Goal: Check status: Check status

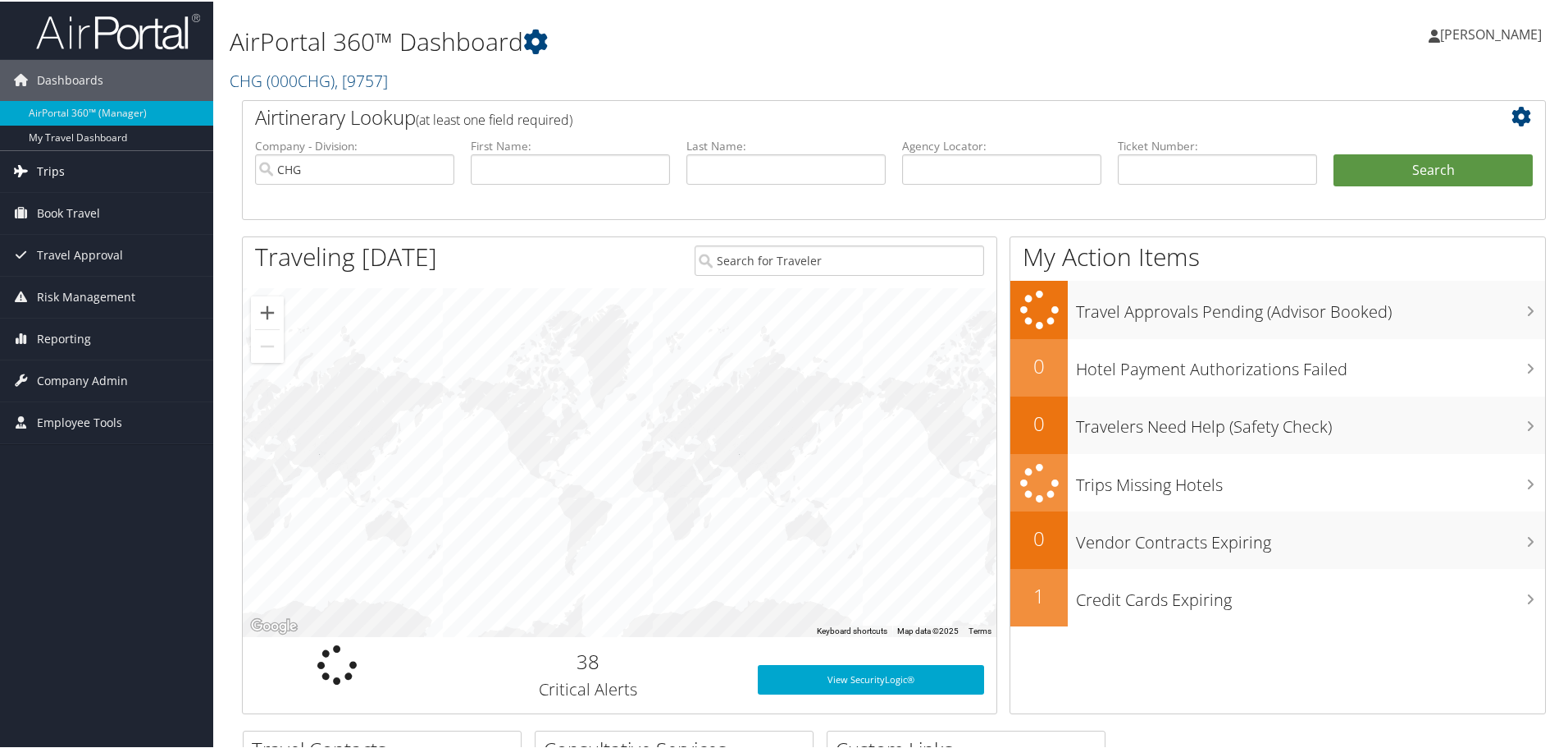
click at [145, 175] on link "Trips" at bounding box center [106, 169] width 213 height 41
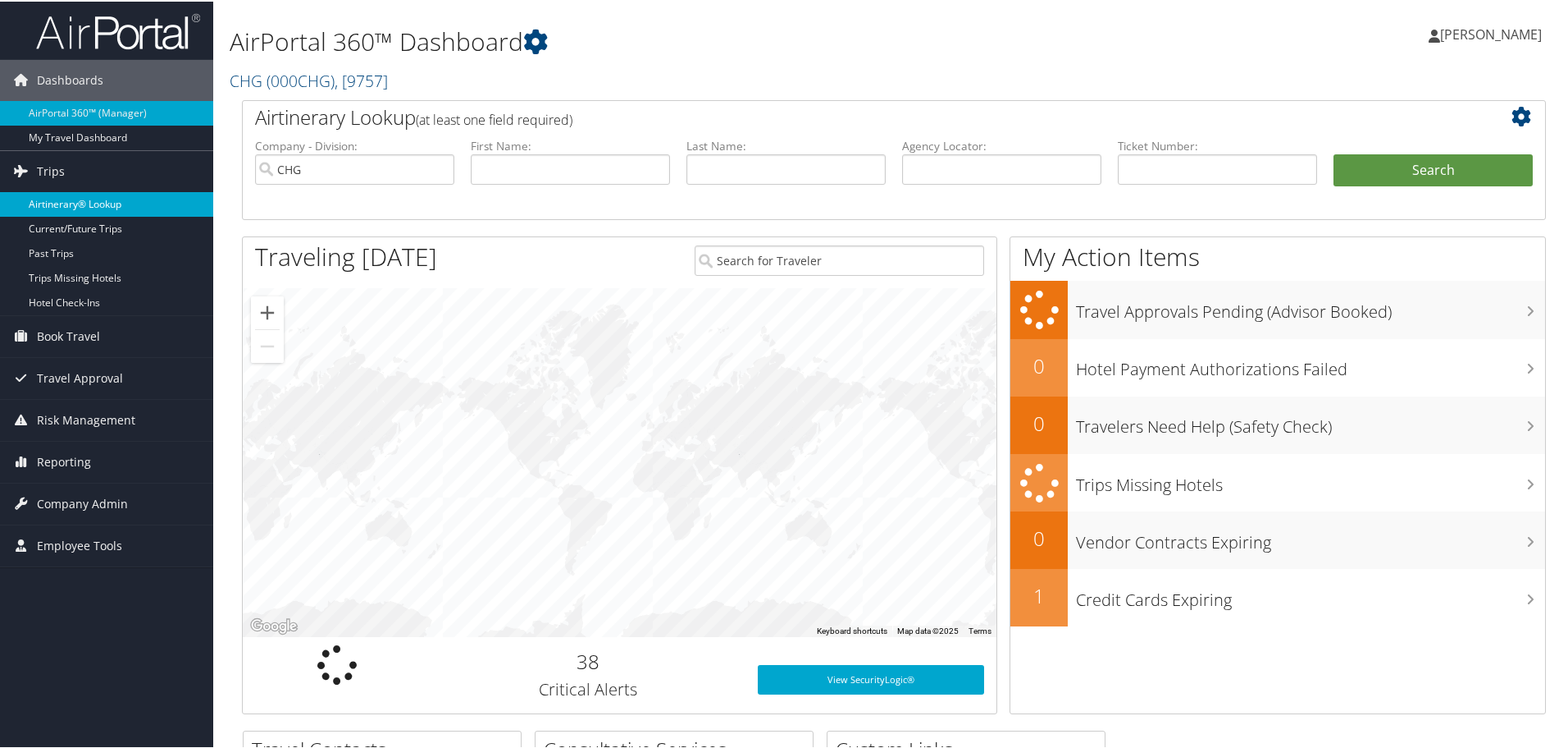
click at [145, 198] on link "Airtinerary® Lookup" at bounding box center [106, 203] width 213 height 25
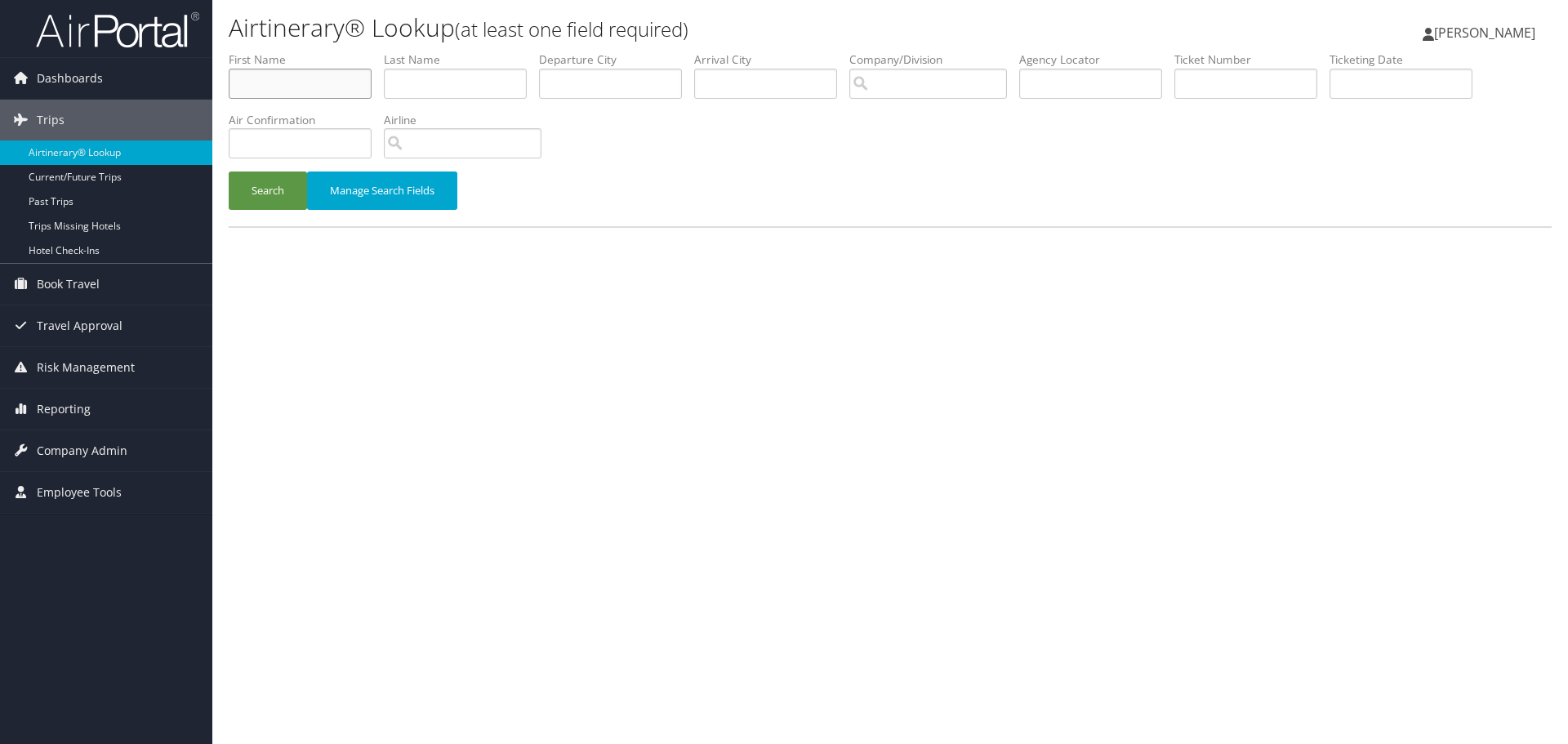
click at [330, 81] on input "text" at bounding box center [300, 84] width 143 height 31
paste input "Alhabshan, Rashe"
drag, startPoint x: 290, startPoint y: 81, endPoint x: 127, endPoint y: 85, distance: 163.0
click at [127, 85] on div "Dashboards AirPortal 360™ (Manager) My Travel Dashboard Trips Airtinerary® Look…" at bounding box center [784, 372] width 1568 height 744
type input ", Rashe"
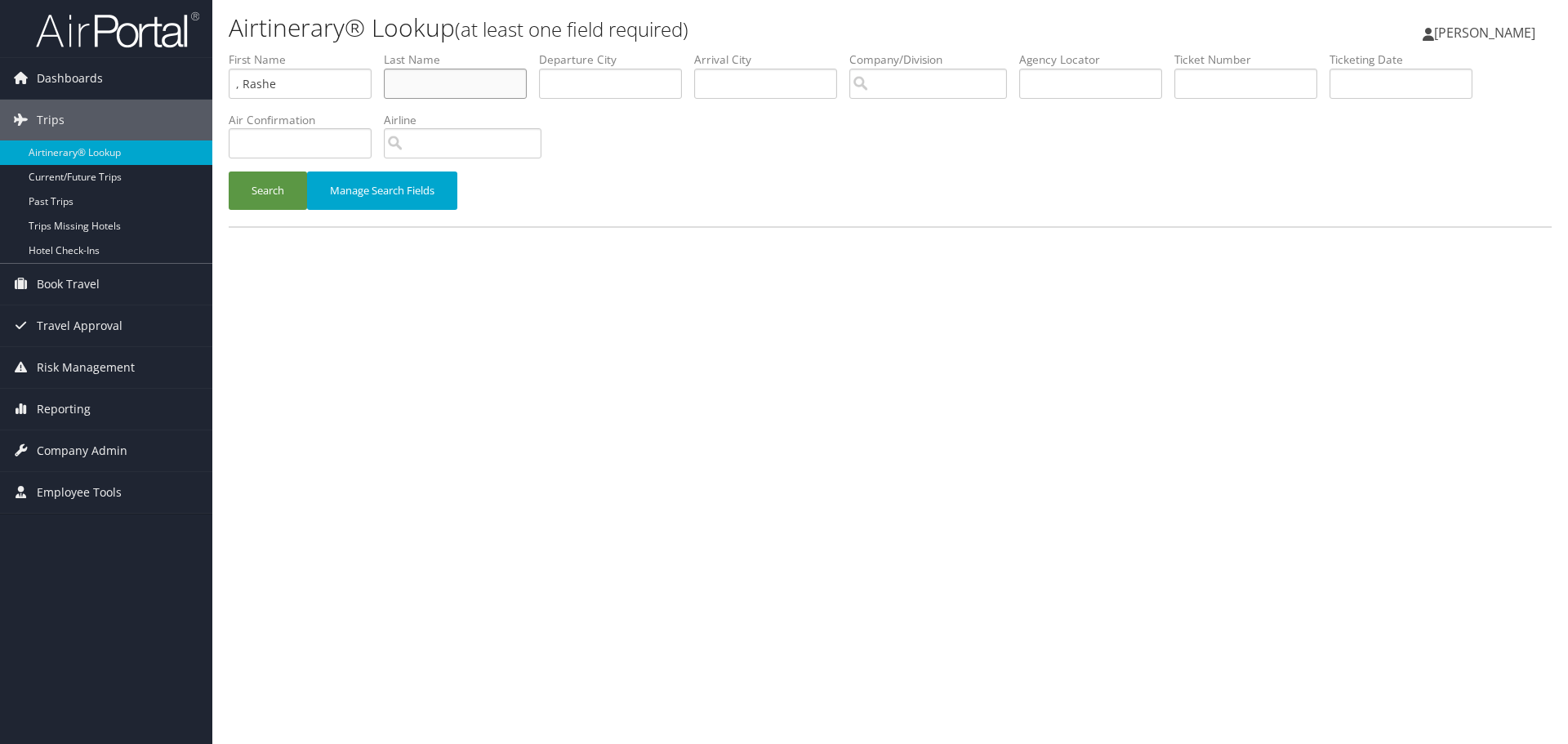
click at [429, 88] on input "text" at bounding box center [455, 84] width 143 height 31
paste input "Alhabshan"
type input "Alhabshan"
click at [245, 89] on input ", Rashe" at bounding box center [300, 84] width 143 height 31
type input "Rashe"
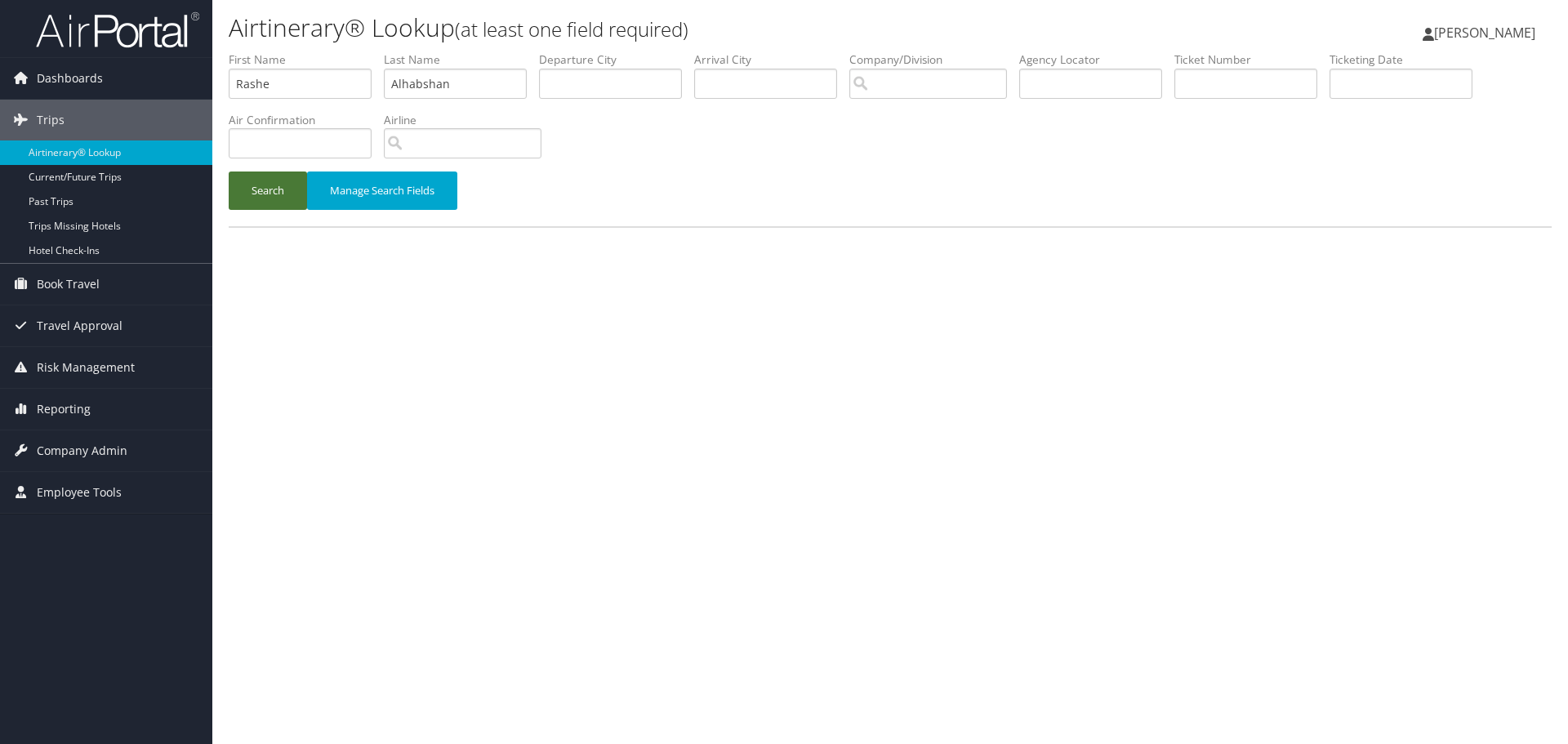
click at [273, 187] on button "Search" at bounding box center [268, 190] width 79 height 38
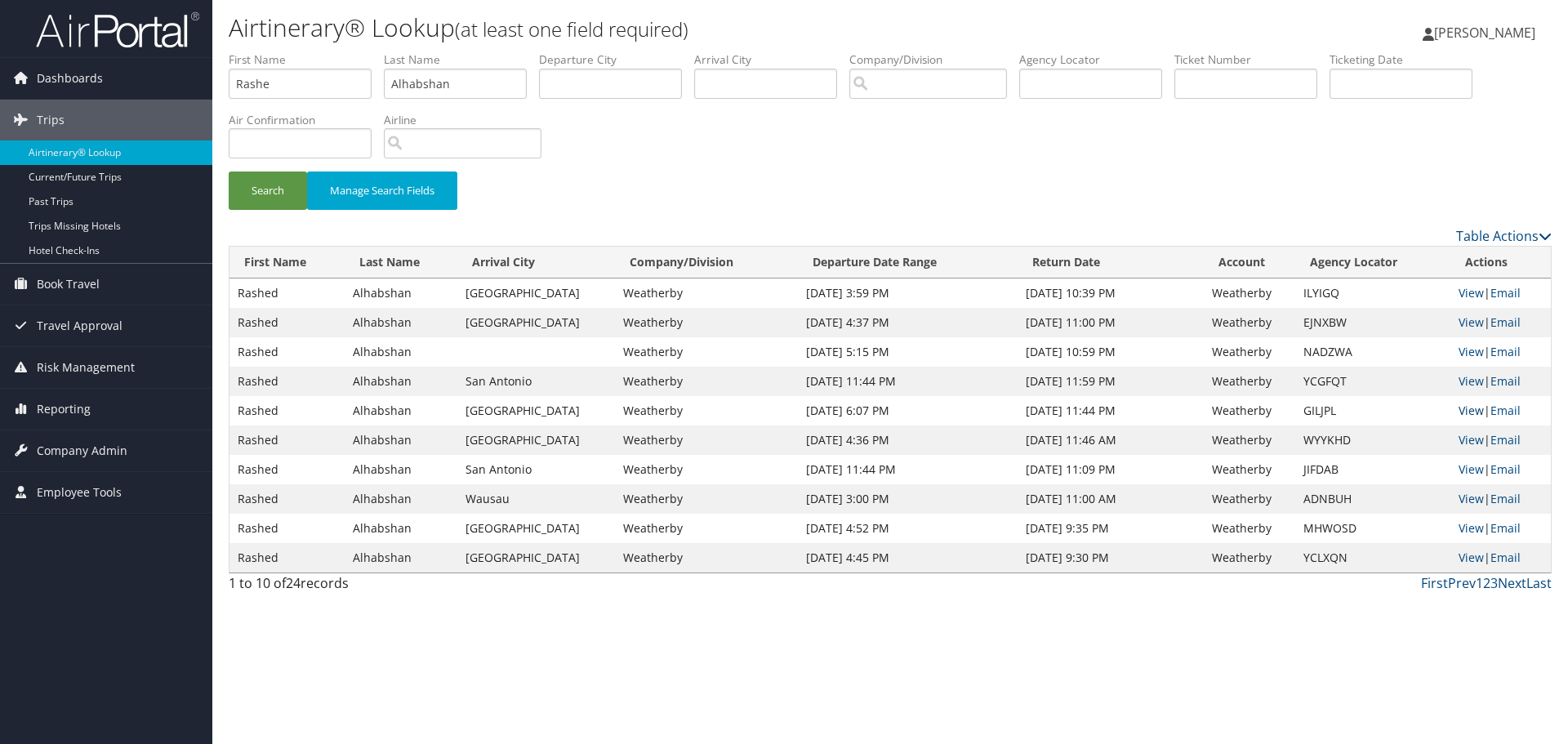
click at [1466, 415] on link "View" at bounding box center [1471, 410] width 25 height 16
click at [1466, 384] on link "View" at bounding box center [1471, 381] width 25 height 16
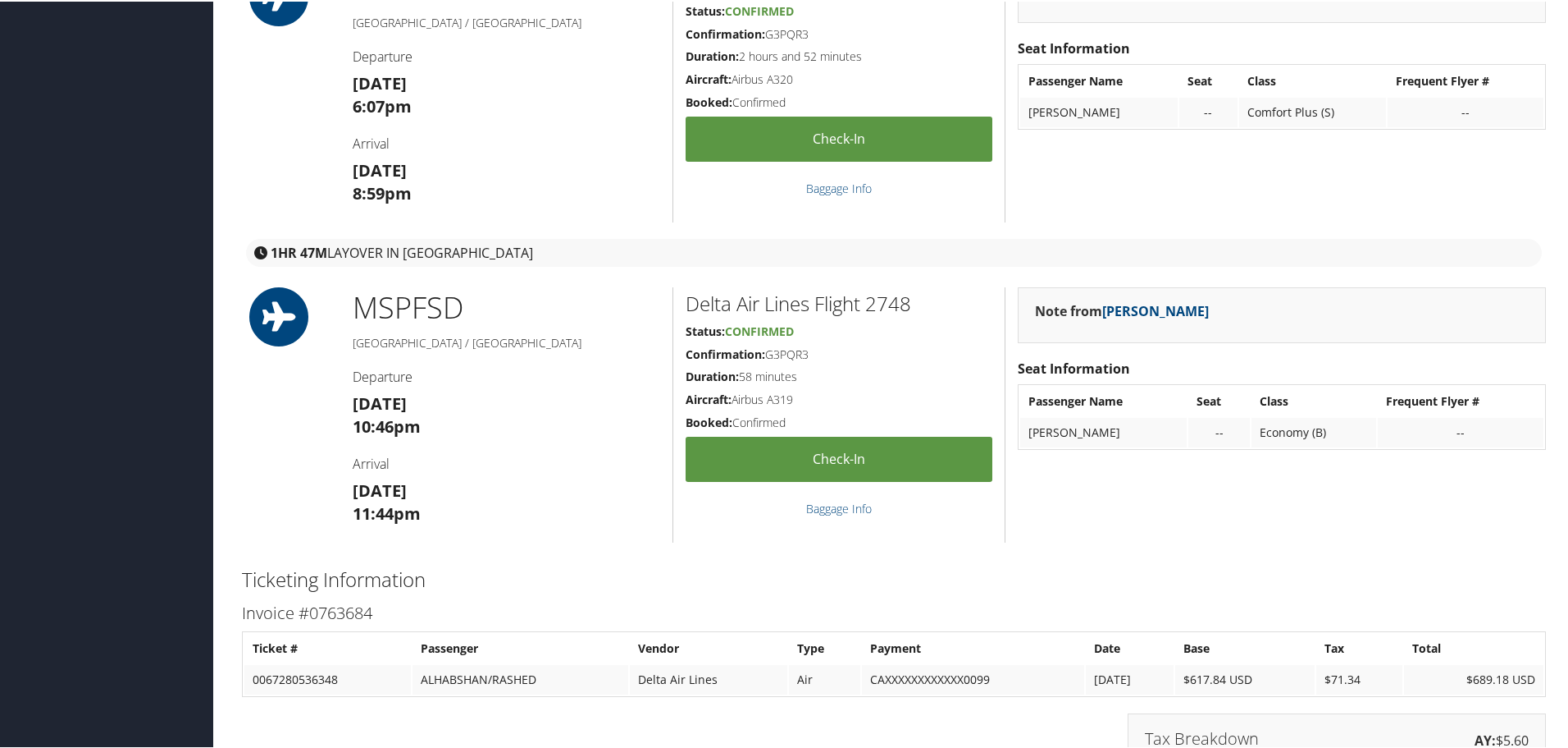
scroll to position [854, 0]
